Goal: Find contact information: Find contact information

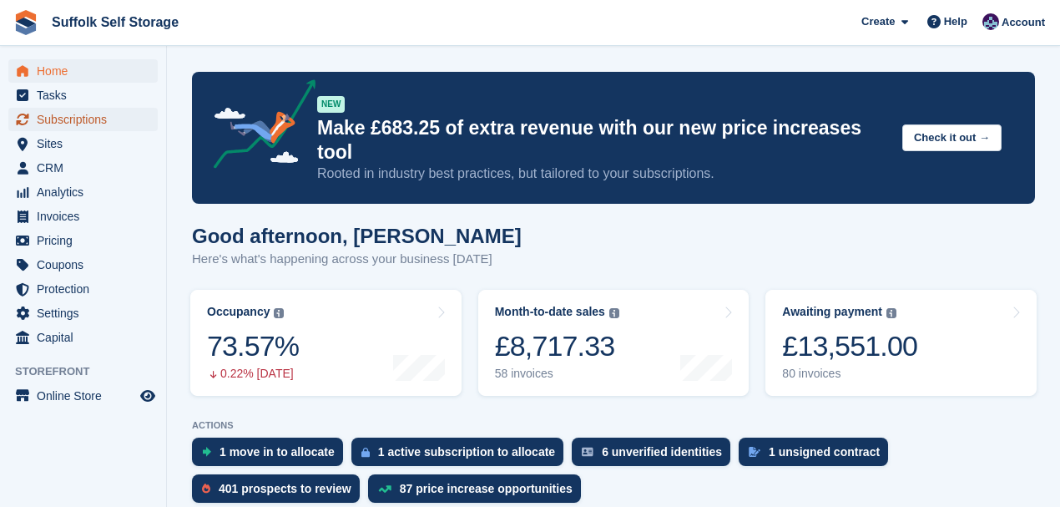
click at [48, 118] on span "Subscriptions" at bounding box center [87, 119] width 100 height 23
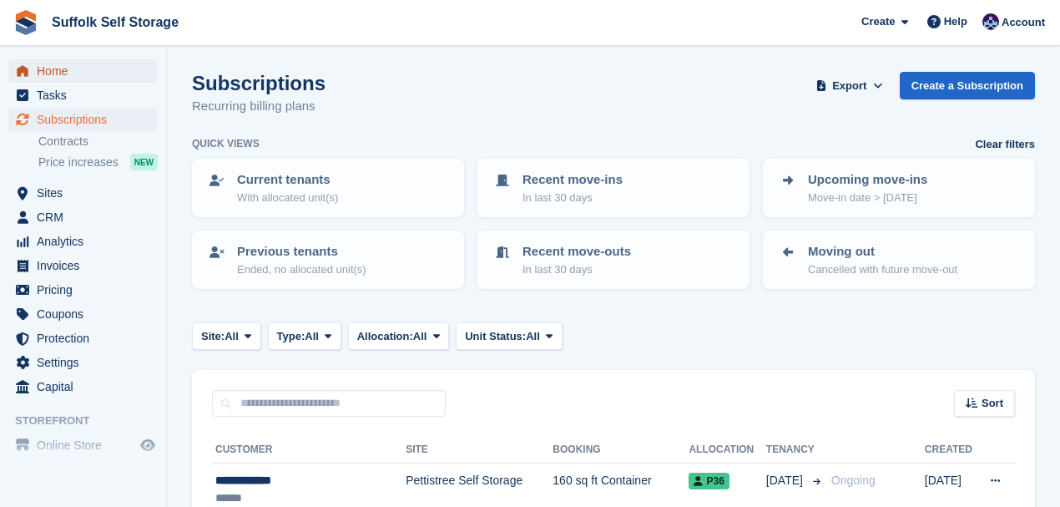
click at [57, 77] on span "Home" at bounding box center [87, 70] width 100 height 23
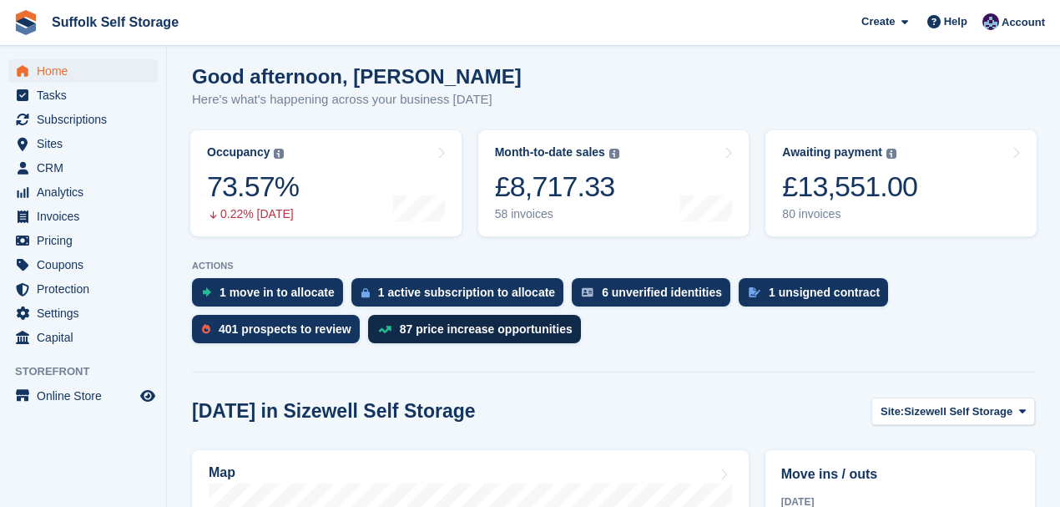
scroll to position [167, 0]
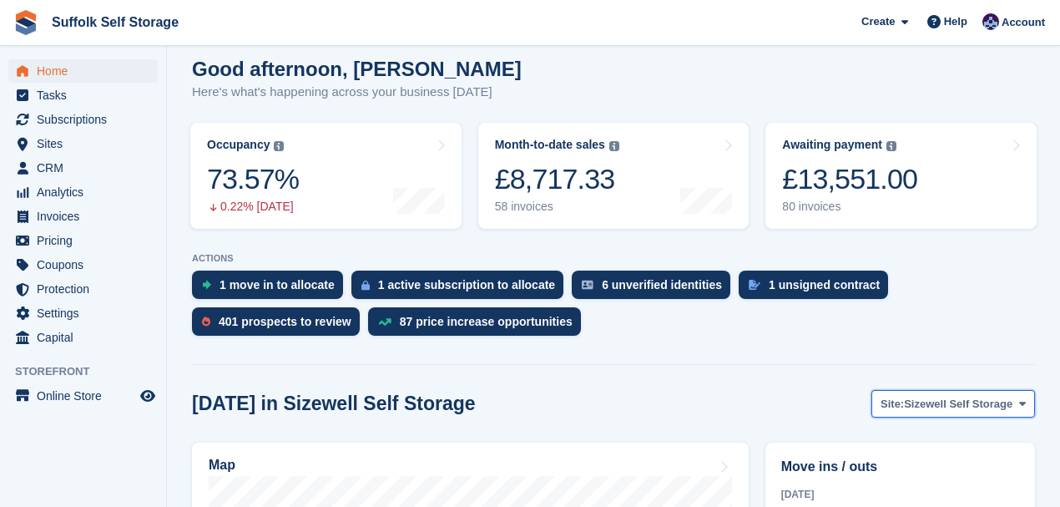
click at [951, 396] on span "Sizewell Self Storage" at bounding box center [958, 404] width 108 height 17
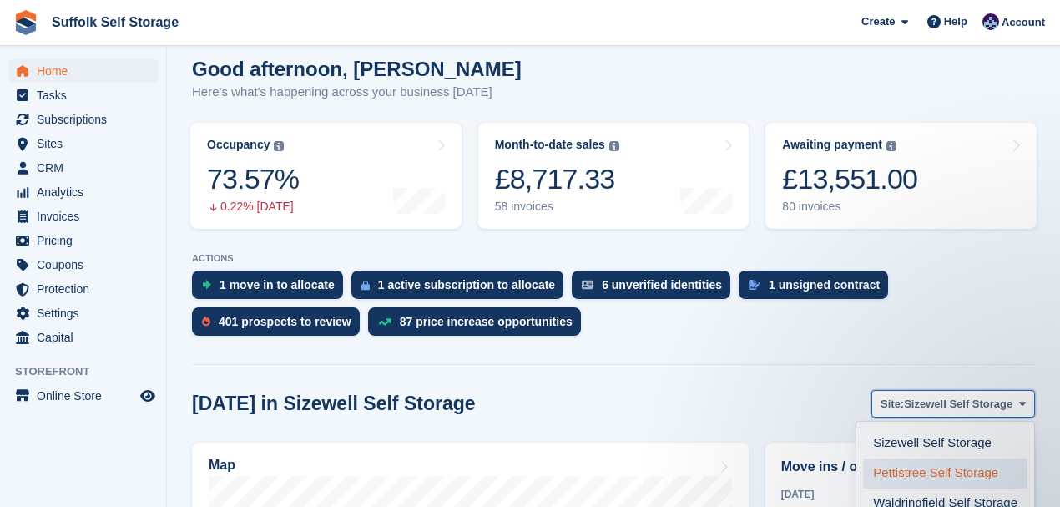
scroll to position [0, 0]
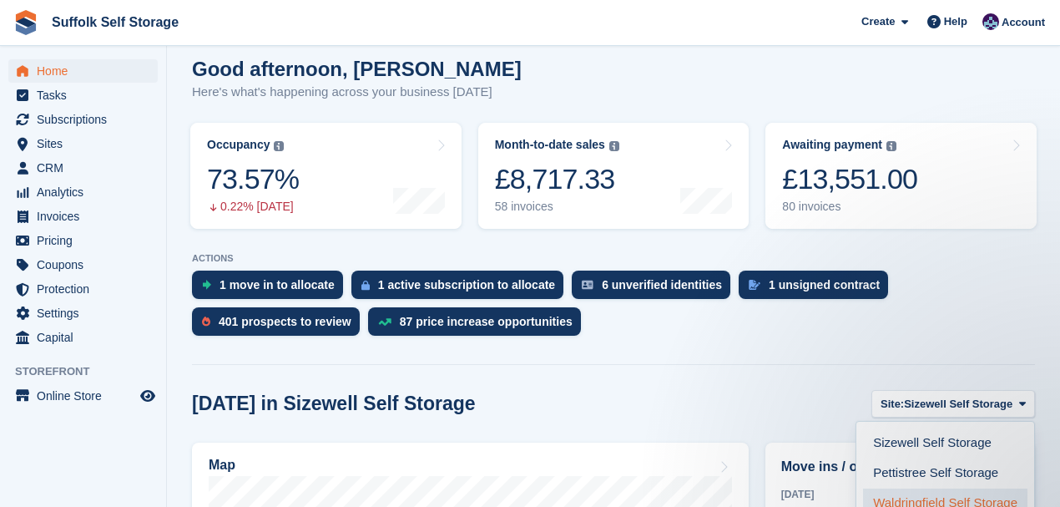
click at [901, 488] on link "Waldringfield Self Storage" at bounding box center [945, 503] width 164 height 30
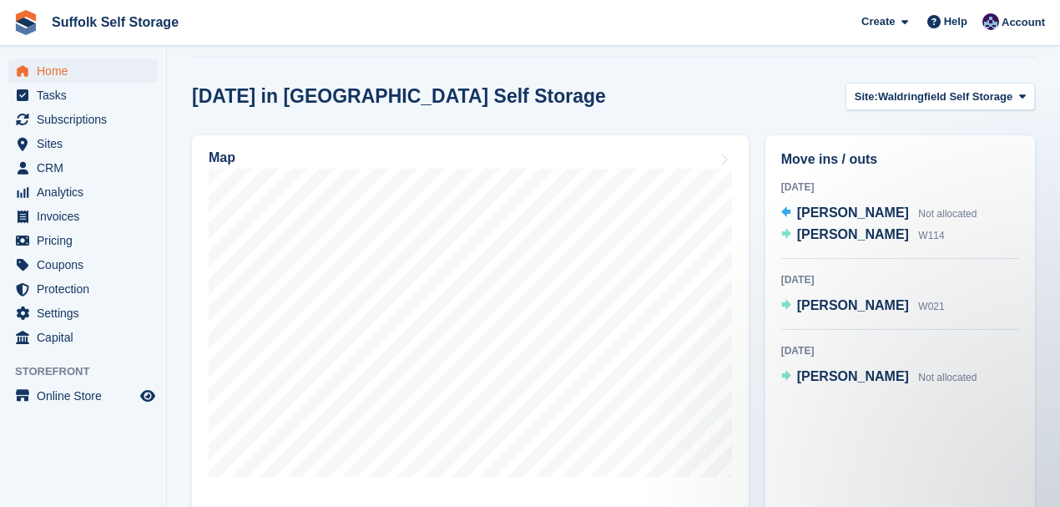
scroll to position [501, 0]
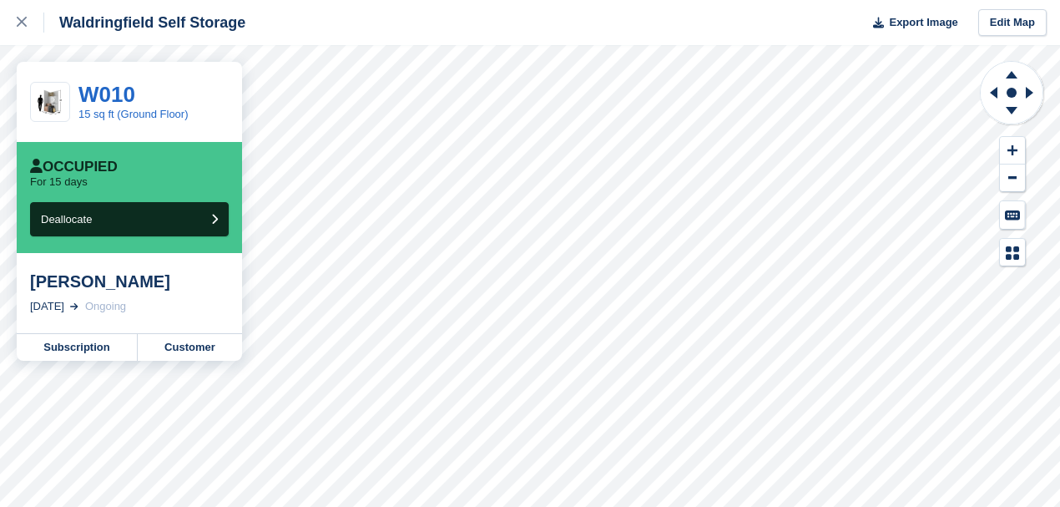
click at [94, 187] on div "Waldringfield Self Storage Export Image Edit Map W010 15 sq ft (Ground Floor) O…" at bounding box center [530, 253] width 1060 height 507
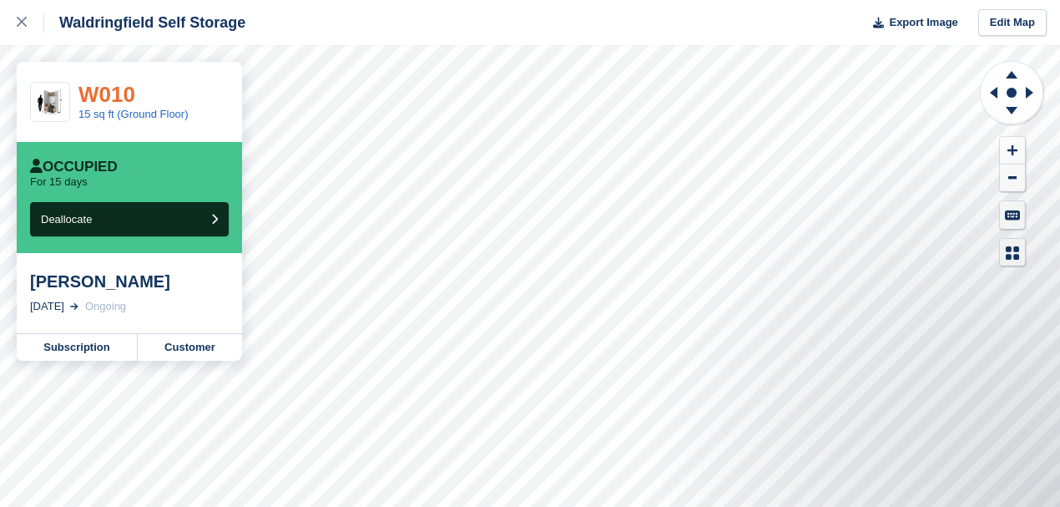
click at [112, 96] on link "W010" at bounding box center [106, 94] width 57 height 25
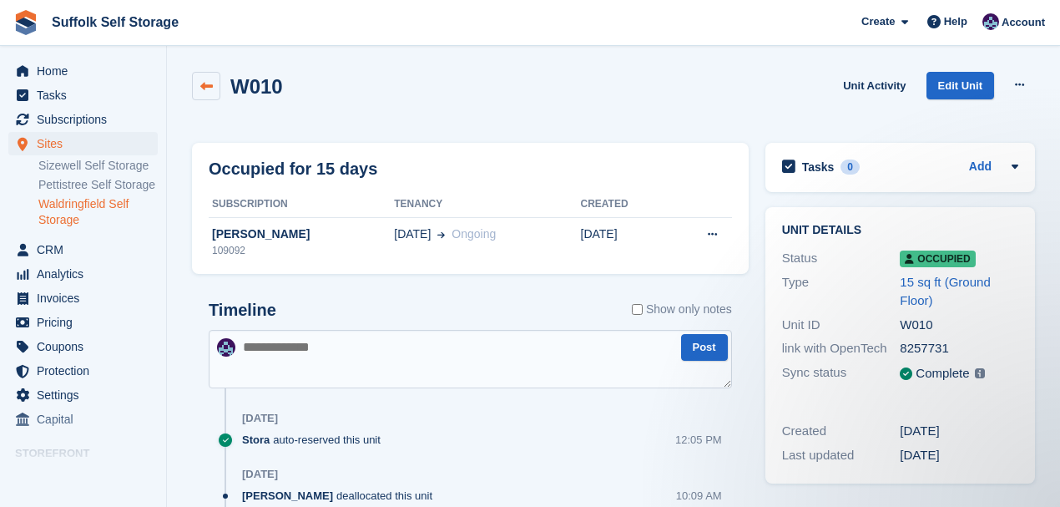
click at [209, 83] on icon at bounding box center [206, 86] width 13 height 13
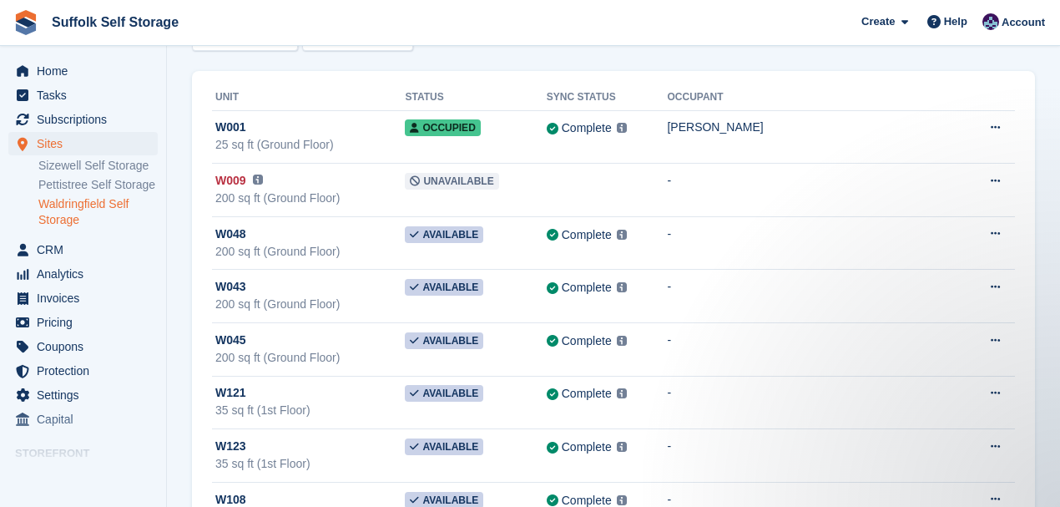
scroll to position [111, 0]
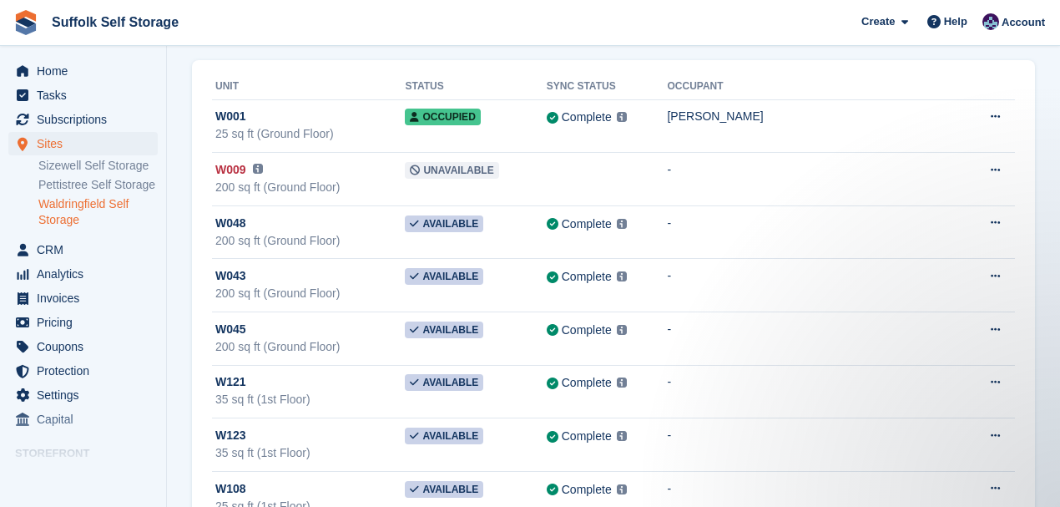
click at [58, 213] on link "Waldringfield Self Storage" at bounding box center [97, 212] width 119 height 32
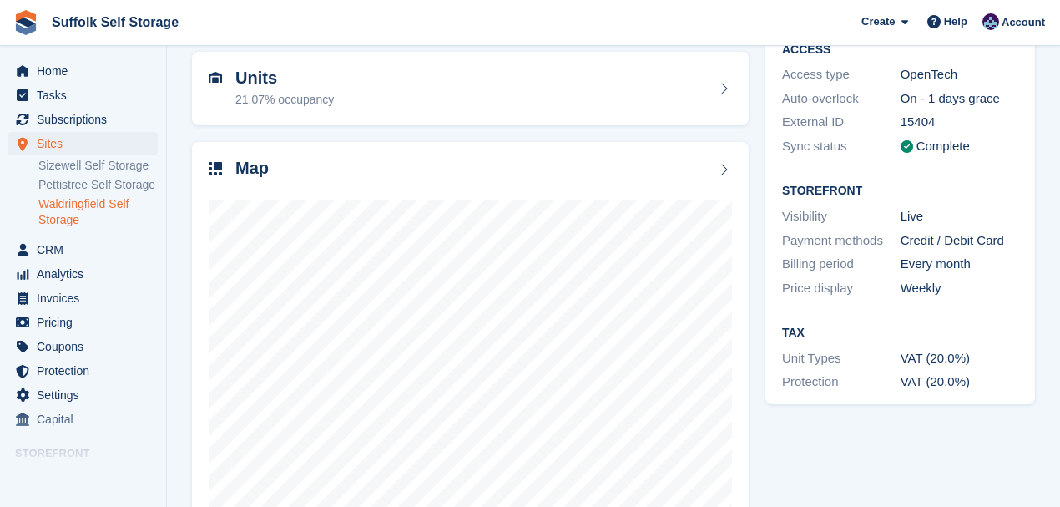
scroll to position [167, 0]
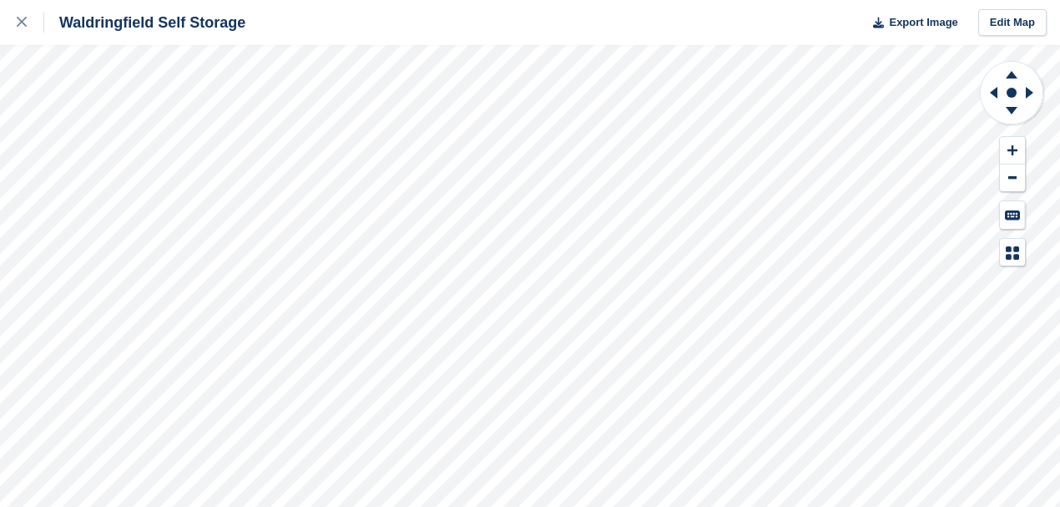
click at [95, 186] on div "Waldringfield Self Storage Export Image Edit Map" at bounding box center [530, 253] width 1060 height 507
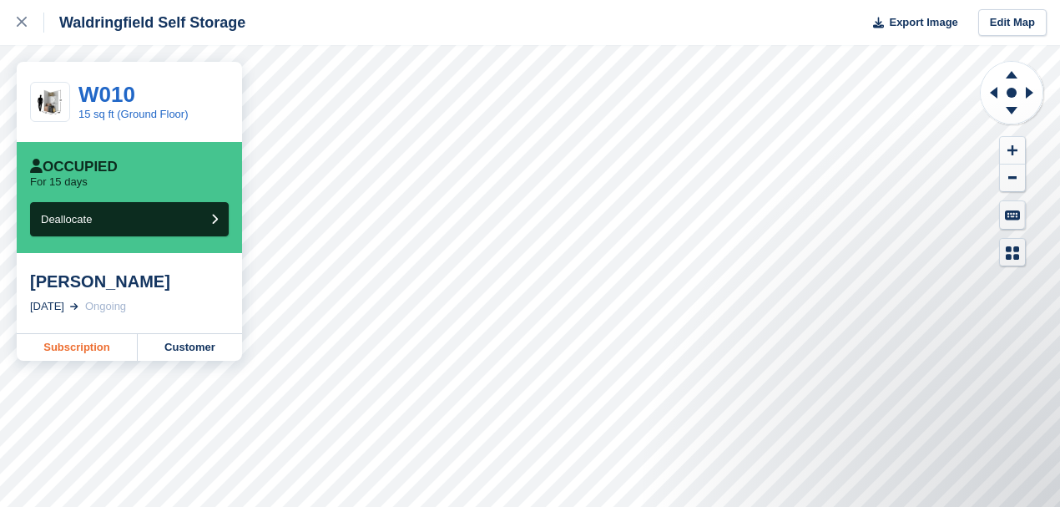
click at [93, 347] on link "Subscription" at bounding box center [77, 347] width 121 height 27
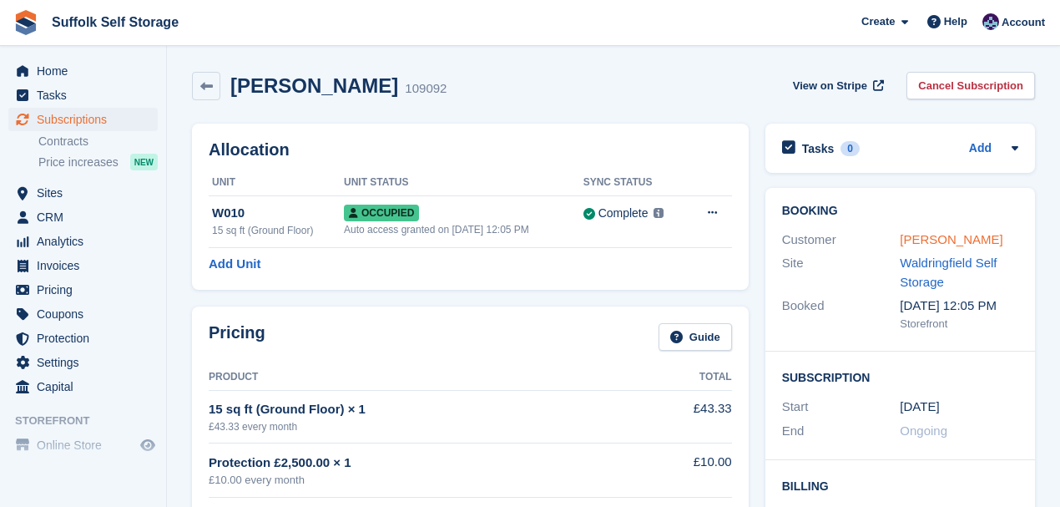
click at [921, 239] on link "[PERSON_NAME]" at bounding box center [951, 239] width 103 height 14
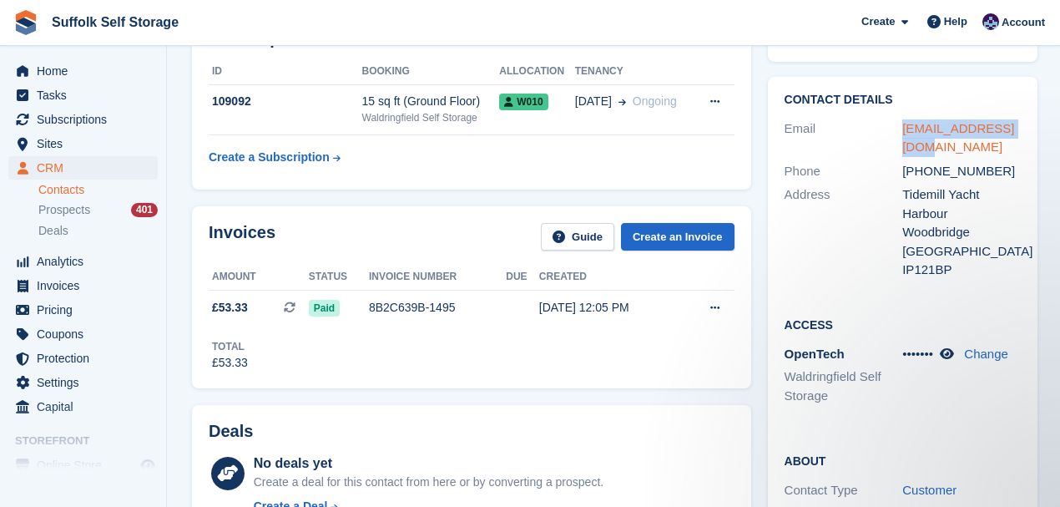
drag, startPoint x: 939, startPoint y: 148, endPoint x: 900, endPoint y: 134, distance: 41.4
click at [888, 139] on div "Email cshkelly2@gmail.com" at bounding box center [902, 138] width 236 height 43
copy div "cshkelly2@gmail.com"
